Goal: Communication & Community: Answer question/provide support

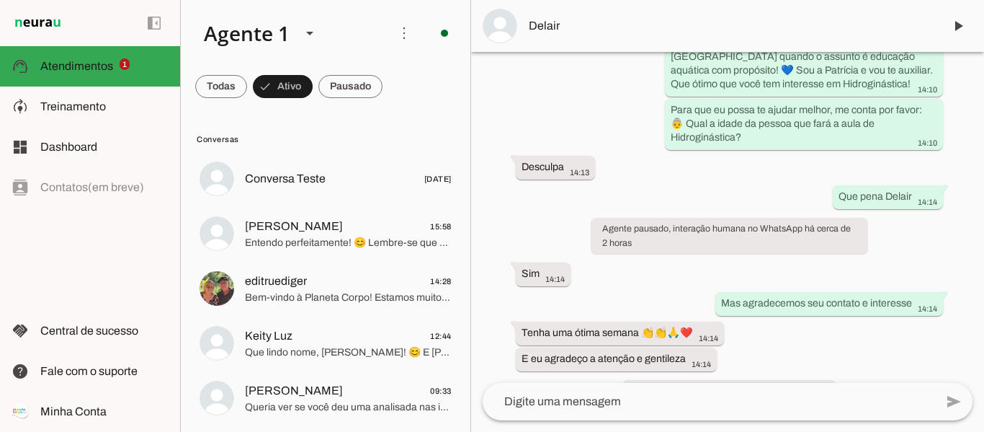
scroll to position [308, 0]
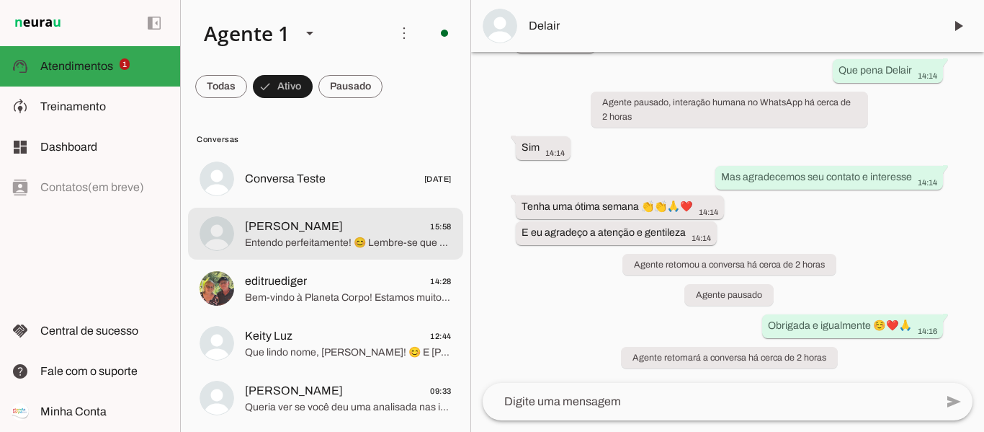
click at [328, 245] on span "Entendo perfeitamente! 😊 Lembre-se que a natação na Planeta Corpo oferece muito…" at bounding box center [348, 243] width 207 height 14
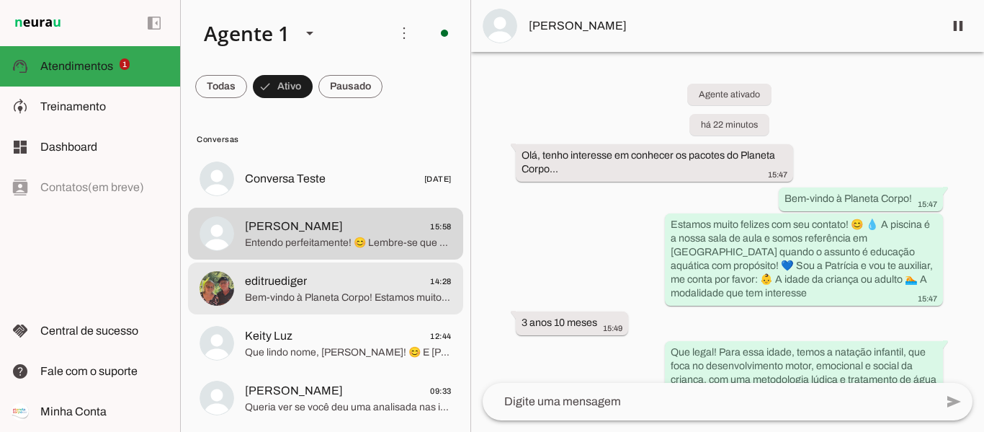
click at [350, 291] on span "Bem-vindo à Planeta Corpo! Estamos muito felizes com seu contato! 😊 💧 A piscina…" at bounding box center [348, 297] width 207 height 14
